Goal: Task Accomplishment & Management: Use online tool/utility

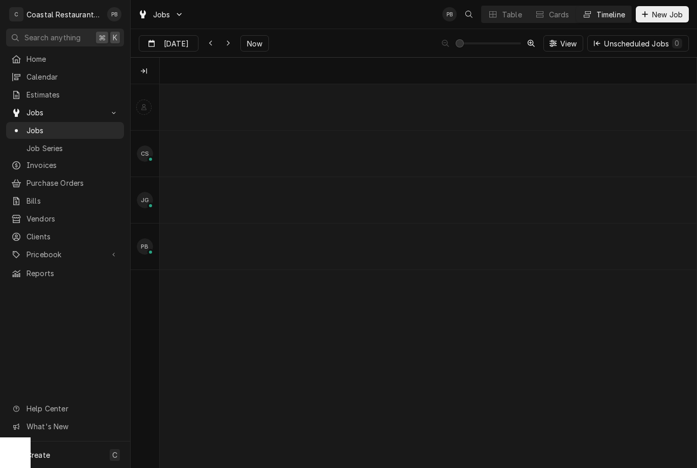
scroll to position [0, 10874]
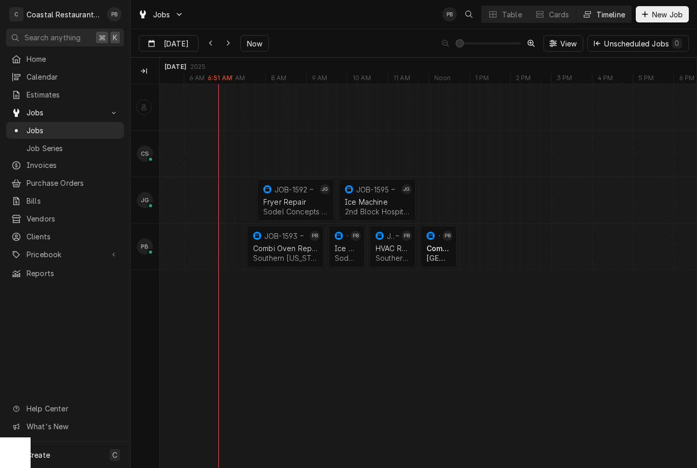
click at [293, 252] on div "Combi Oven Repair" at bounding box center [285, 248] width 65 height 9
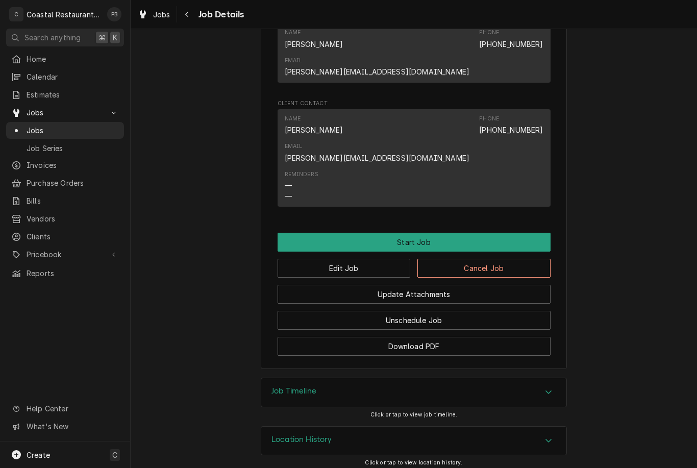
scroll to position [629, 0]
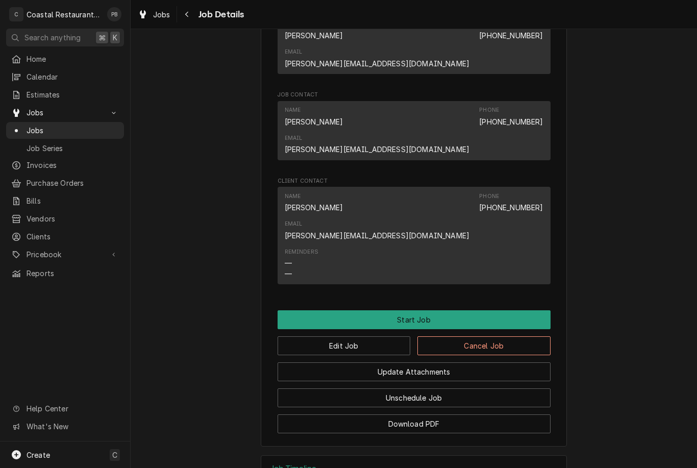
click at [448, 310] on button "Start Job" at bounding box center [414, 319] width 273 height 19
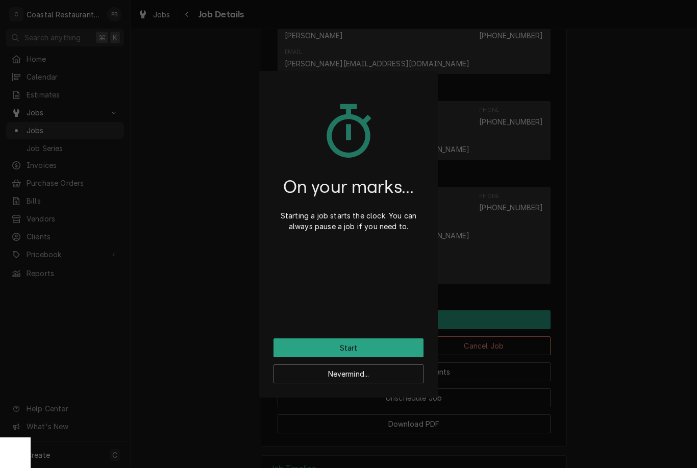
click at [370, 351] on button "Start" at bounding box center [348, 347] width 150 height 19
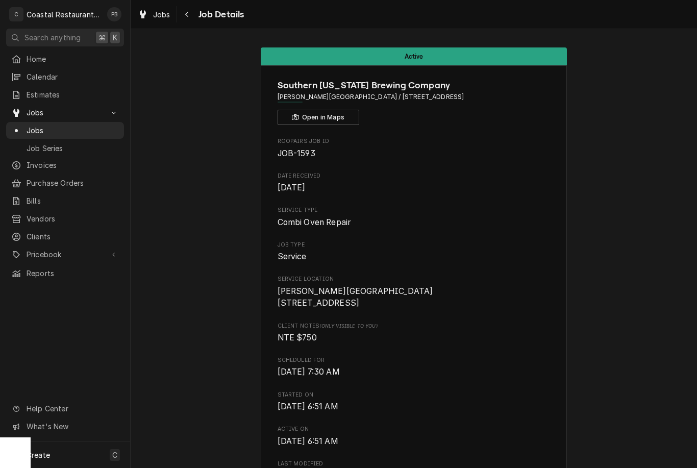
click at [55, 131] on span "Jobs" at bounding box center [73, 130] width 92 height 11
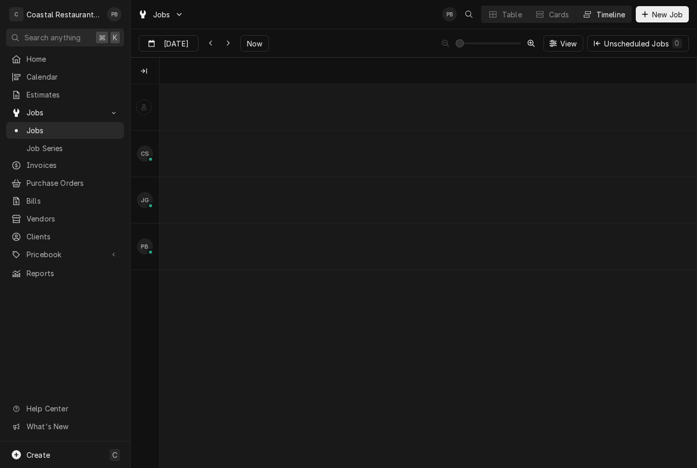
scroll to position [0, 10629]
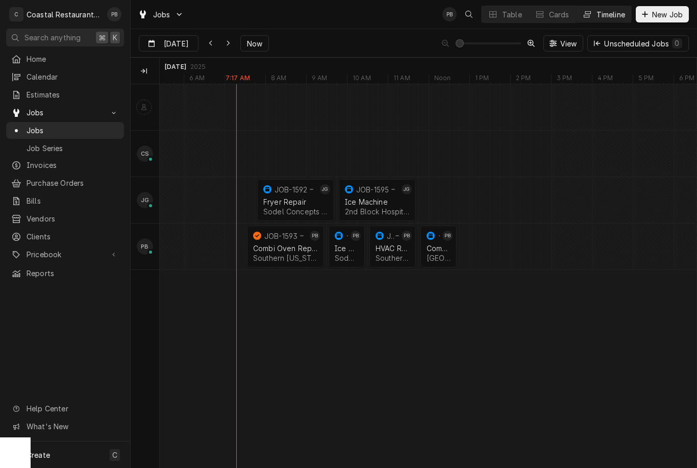
click at [348, 242] on div "Ice Machine Sodel Concepts | Bethany Beach, 19930" at bounding box center [347, 253] width 28 height 22
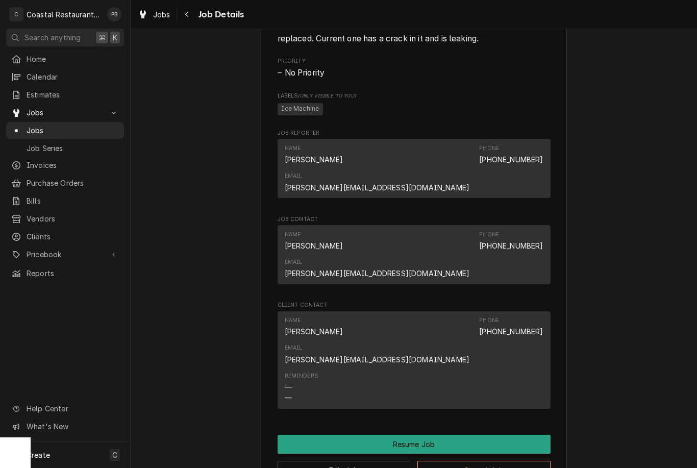
scroll to position [607, 0]
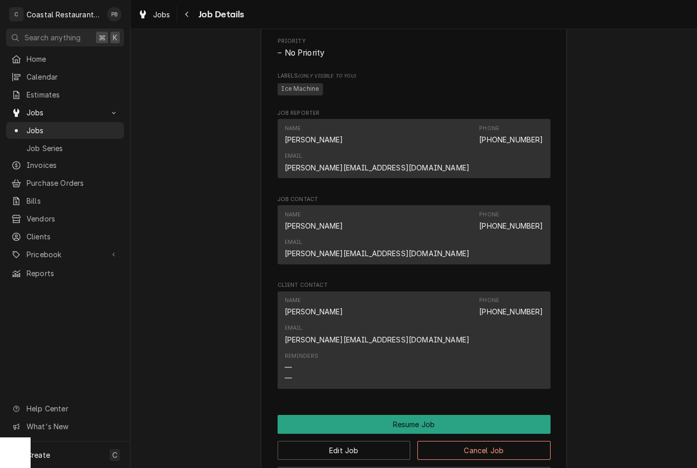
click at [449, 415] on button "Resume Job" at bounding box center [414, 424] width 273 height 19
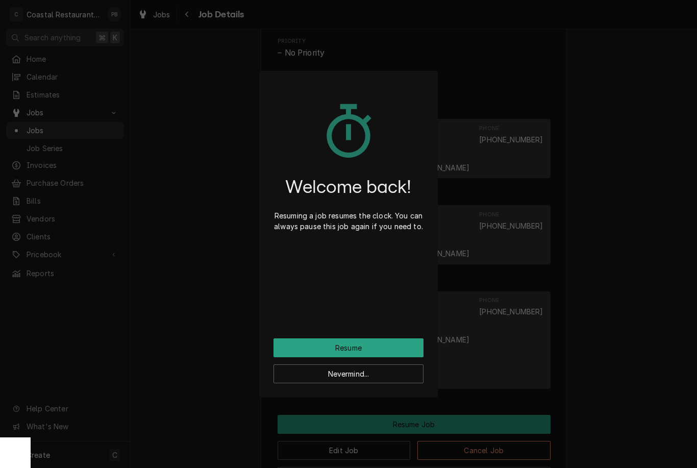
click at [406, 348] on button "Resume" at bounding box center [348, 347] width 150 height 19
